Goal: Task Accomplishment & Management: Manage account settings

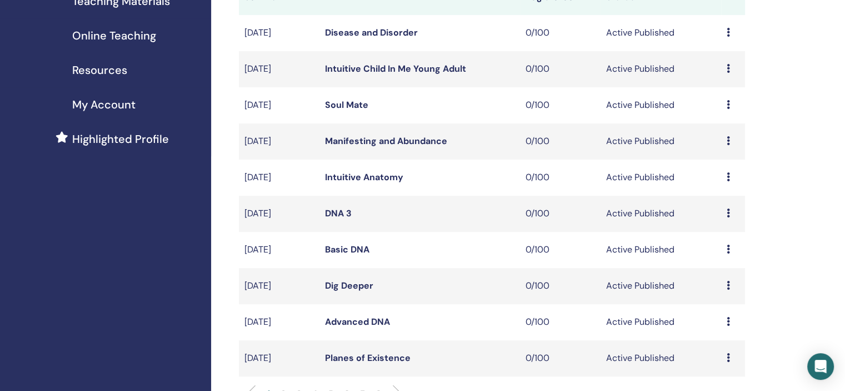
scroll to position [333, 0]
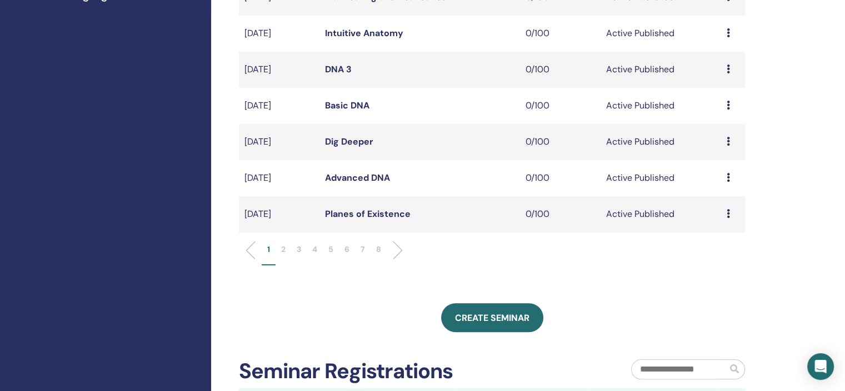
click at [331, 251] on p "5" at bounding box center [330, 249] width 5 height 12
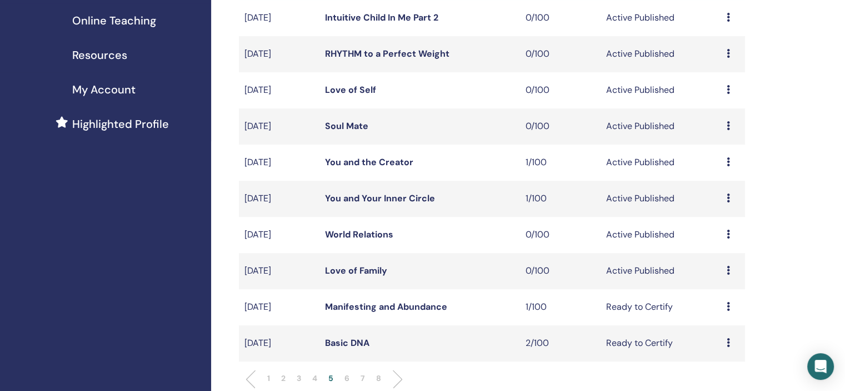
scroll to position [222, 0]
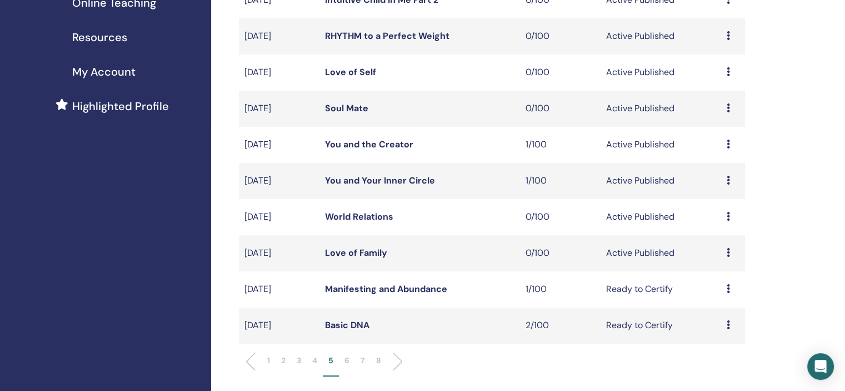
click at [727, 142] on icon at bounding box center [728, 143] width 3 height 9
click at [725, 184] on link "Attendees" at bounding box center [719, 185] width 42 height 12
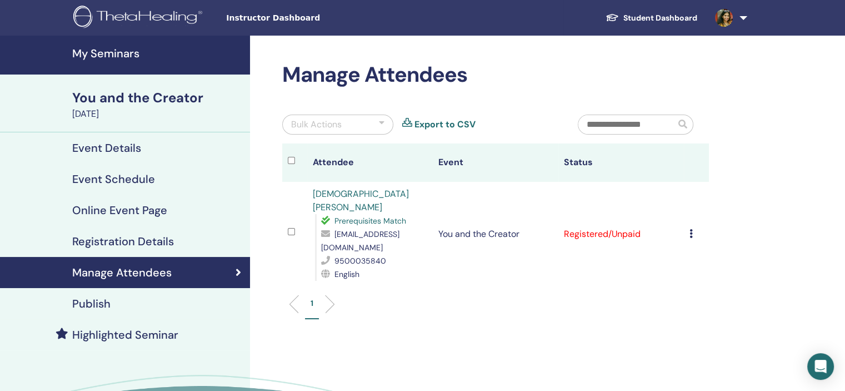
click at [691, 229] on icon at bounding box center [691, 233] width 3 height 9
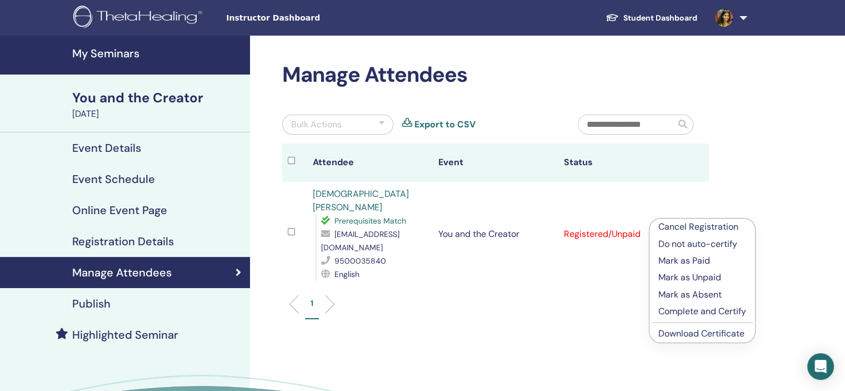
click at [694, 333] on link "Download Certificate" at bounding box center [702, 333] width 86 height 12
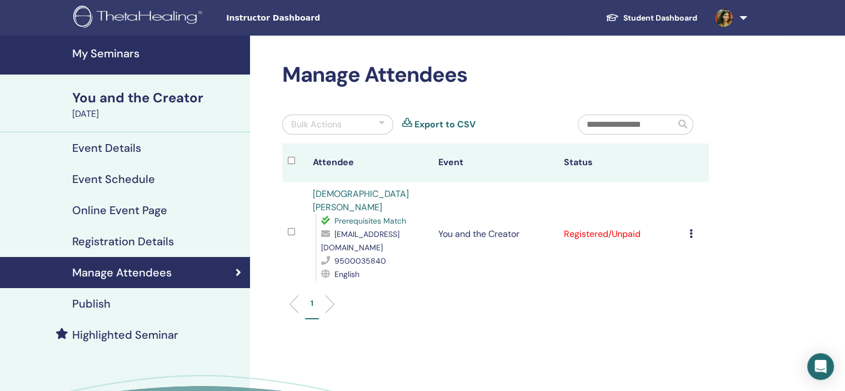
click at [807, 113] on div "Manage Attendees Bulk Actions Export to CSV Attendee Event Status Sai Vaishnavi…" at bounding box center [531, 261] width 563 height 450
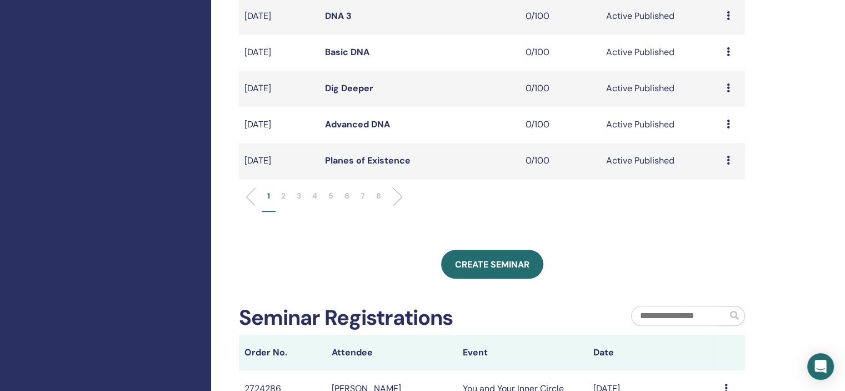
scroll to position [389, 0]
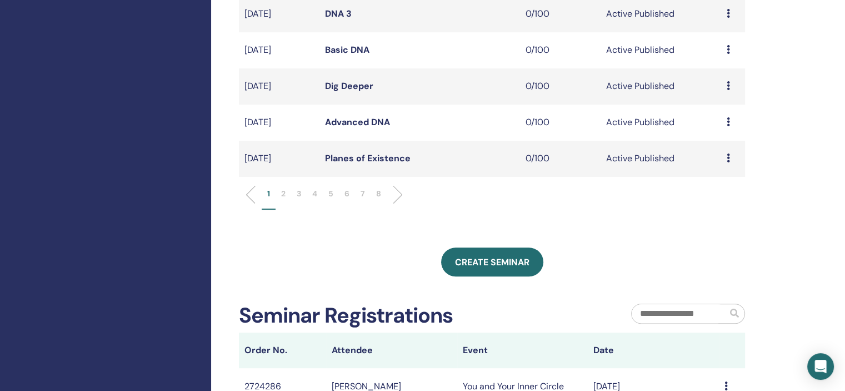
click at [331, 191] on p "5" at bounding box center [330, 194] width 5 height 12
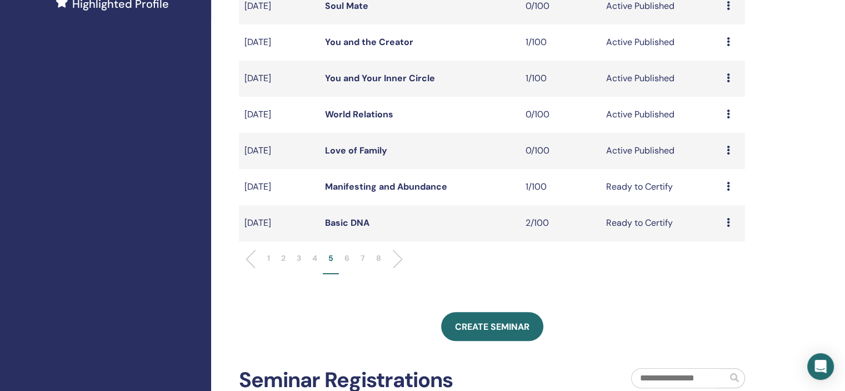
scroll to position [278, 0]
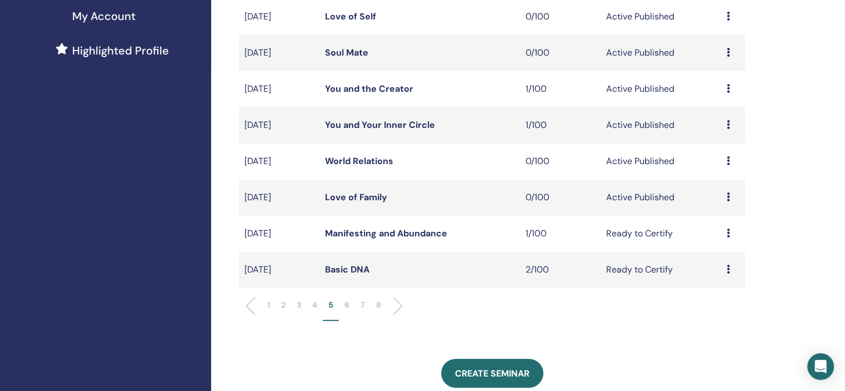
click at [732, 126] on div "Preview Edit Attendees Cancel" at bounding box center [733, 124] width 13 height 13
click at [731, 171] on link "Attendees" at bounding box center [725, 169] width 42 height 12
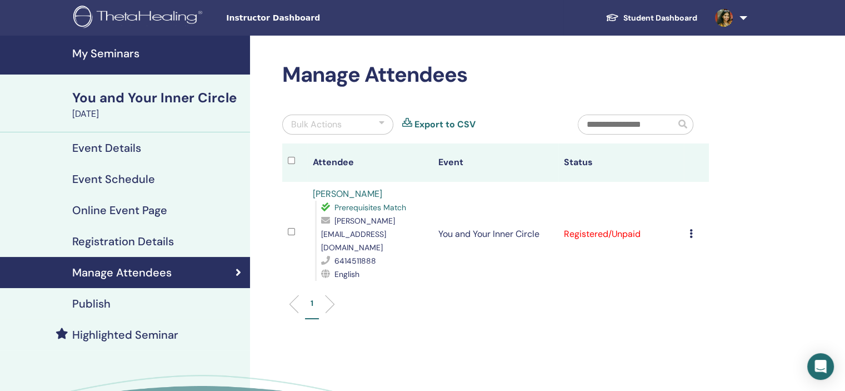
click at [691, 229] on icon at bounding box center [691, 233] width 3 height 9
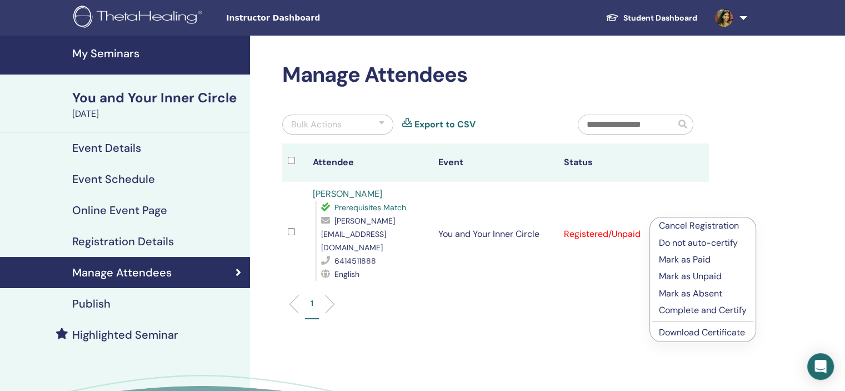
click at [699, 255] on p "Mark as Paid" at bounding box center [703, 259] width 88 height 13
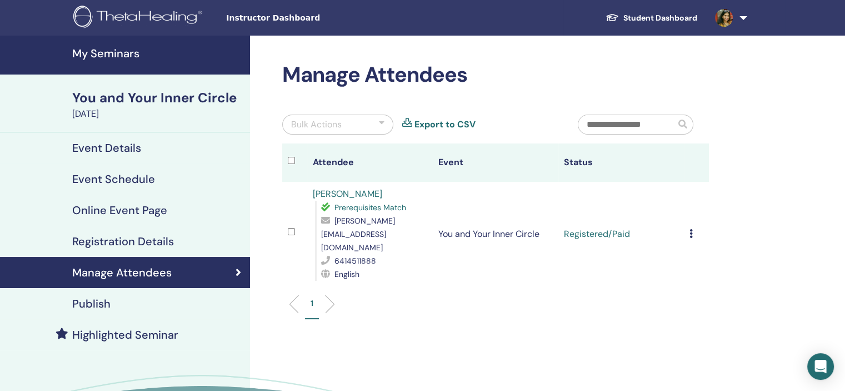
click at [692, 229] on icon at bounding box center [691, 233] width 3 height 9
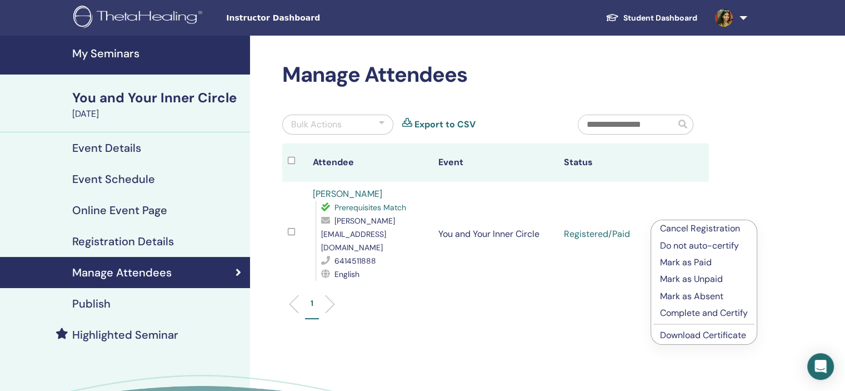
click at [706, 333] on link "Download Certificate" at bounding box center [703, 335] width 86 height 12
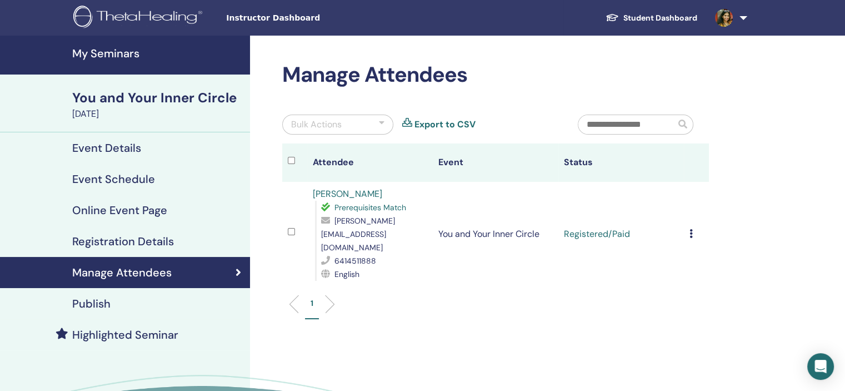
drag, startPoint x: 335, startPoint y: 197, endPoint x: 390, endPoint y: 192, distance: 55.8
click at [397, 193] on td "[PERSON_NAME] Prerequisites Match [PERSON_NAME][EMAIL_ADDRESS][DOMAIN_NAME] 641…" at bounding box center [370, 234] width 126 height 104
drag, startPoint x: 376, startPoint y: 191, endPoint x: 390, endPoint y: 197, distance: 15.2
click at [390, 197] on tr "[PERSON_NAME] Prerequisites Match [PERSON_NAME][EMAIL_ADDRESS][DOMAIN_NAME] 641…" at bounding box center [495, 234] width 427 height 104
click at [400, 197] on div "[PERSON_NAME] Prerequisites Match [PERSON_NAME][EMAIL_ADDRESS][DOMAIN_NAME] 641…" at bounding box center [370, 233] width 114 height 93
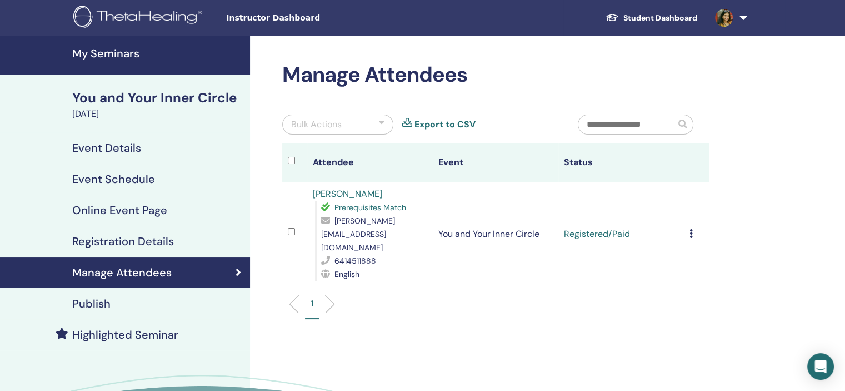
drag, startPoint x: 410, startPoint y: 195, endPoint x: 307, endPoint y: 196, distance: 102.3
click at [307, 196] on td "[PERSON_NAME] Prerequisites Match [PERSON_NAME][EMAIL_ADDRESS][DOMAIN_NAME] 641…" at bounding box center [370, 234] width 126 height 104
drag, startPoint x: 322, startPoint y: 196, endPoint x: 337, endPoint y: 192, distance: 15.0
click at [337, 192] on link "[PERSON_NAME]" at bounding box center [347, 194] width 69 height 12
